Goal: Information Seeking & Learning: Learn about a topic

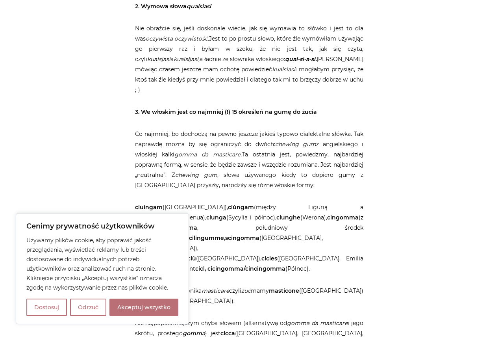
scroll to position [748, 0]
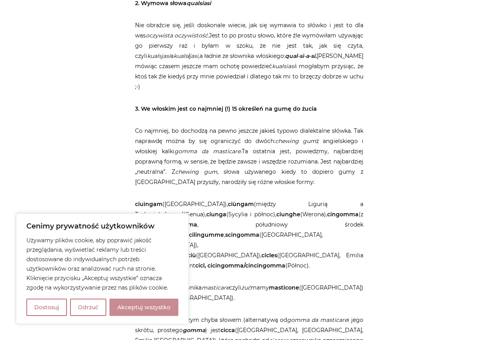
click at [126, 305] on button "Akceptuj wszystko" at bounding box center [143, 306] width 69 height 17
checkbox input "true"
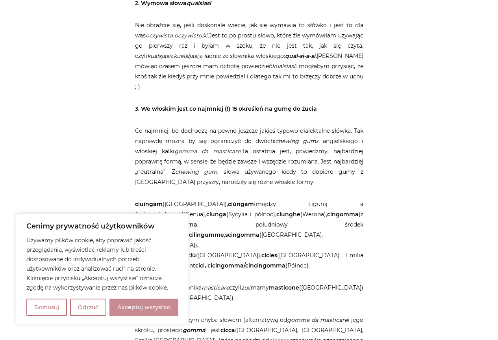
checkbox input "true"
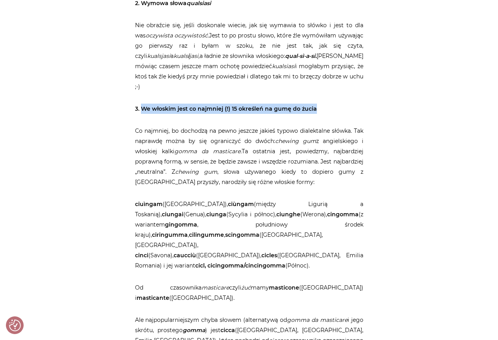
drag, startPoint x: 141, startPoint y: 88, endPoint x: 321, endPoint y: 88, distance: 180.0
click at [321, 104] on p "3. We włoskim jest co najmniej (!) 15 określeń na gumę do żucia" at bounding box center [249, 109] width 228 height 10
copy strong "We włoskim jest co najmniej (!) 15 określeń na gumę do żucia"
